Goal: Navigation & Orientation: Find specific page/section

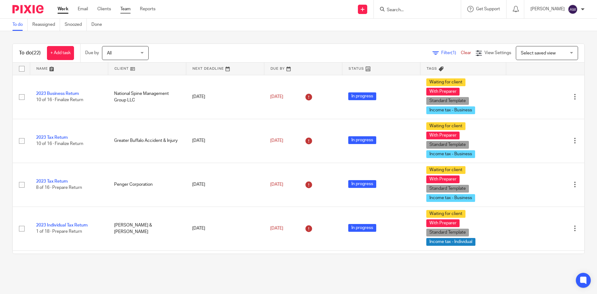
click at [127, 8] on link "Team" at bounding box center [125, 9] width 10 height 6
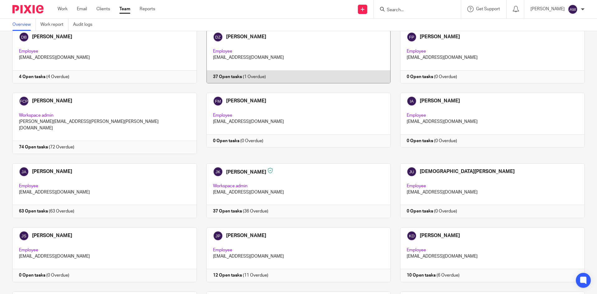
scroll to position [559, 0]
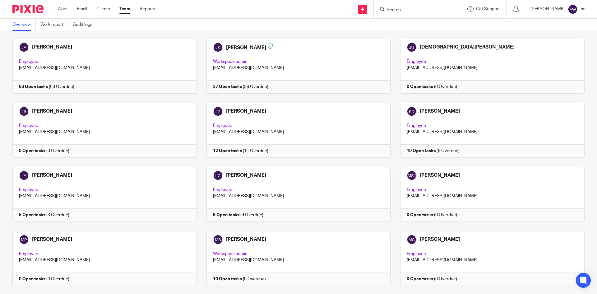
click at [60, 3] on div "Work Email Clients Team Reports Work Email Clients Team Reports Settings" at bounding box center [107, 9] width 113 height 18
click at [58, 8] on link "Work" at bounding box center [62, 9] width 10 height 6
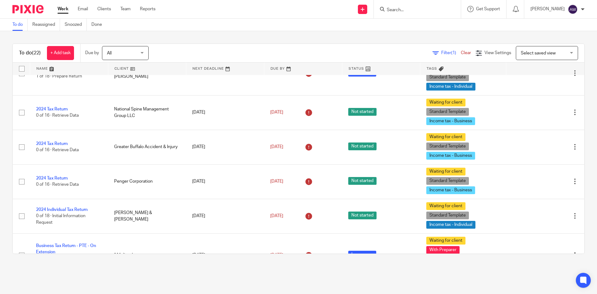
scroll to position [155, 0]
click at [130, 6] on link "Team" at bounding box center [125, 9] width 10 height 6
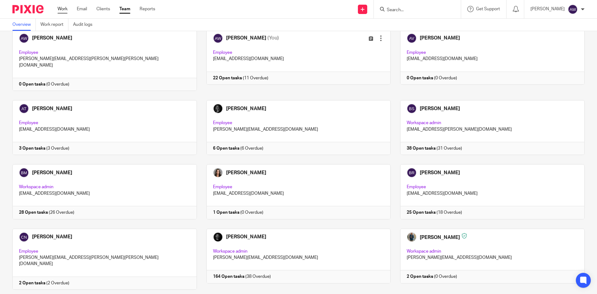
scroll to position [155, 0]
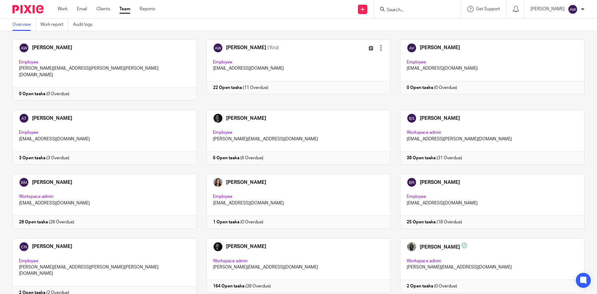
click at [62, 5] on div "Work Email Clients Team Reports Work Email Clients Team Reports Settings" at bounding box center [107, 9] width 113 height 18
click at [60, 8] on link "Work" at bounding box center [62, 9] width 10 height 6
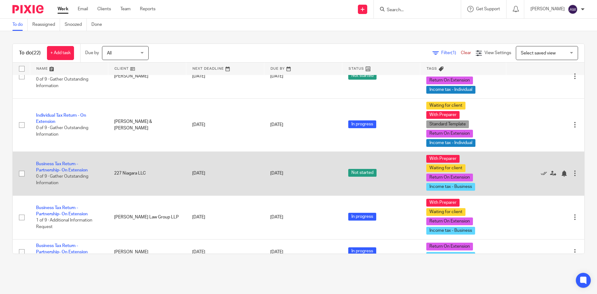
scroll to position [621, 0]
